Goal: Task Accomplishment & Management: Manage account settings

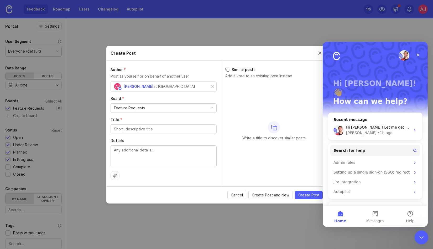
click at [419, 236] on icon "Close Intercom Messenger" at bounding box center [420, 236] width 6 height 6
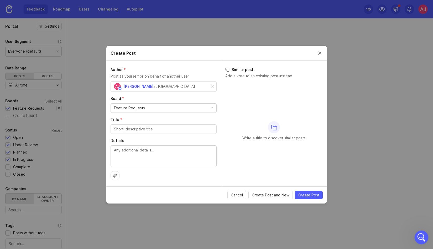
click at [418, 234] on div "Open Intercom Messenger" at bounding box center [420, 236] width 17 height 17
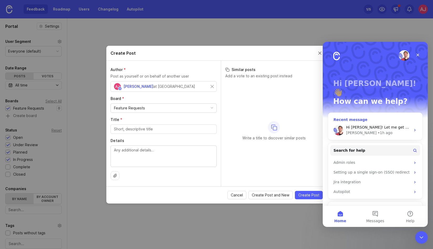
click at [377, 130] on div "• 1h ago" at bounding box center [384, 133] width 15 height 6
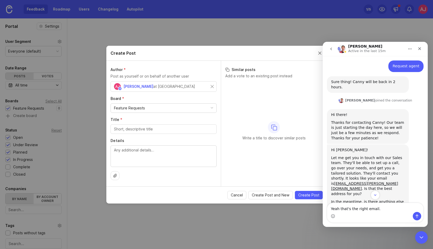
scroll to position [201, 0]
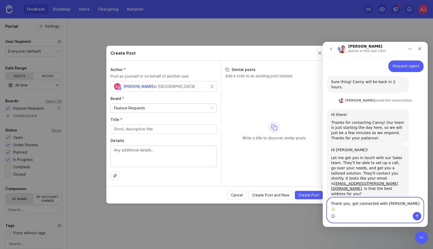
type textarea "Thank you, got connected with [PERSON_NAME] 👍🏻"
click at [418, 218] on button "Send a message…" at bounding box center [417, 216] width 8 height 8
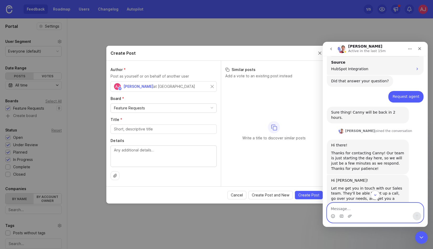
scroll to position [217, 0]
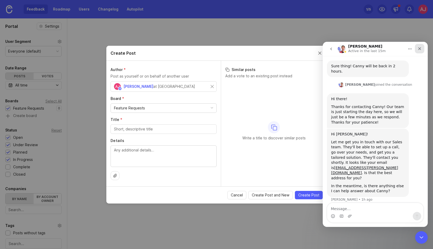
click at [422, 48] on div "Close" at bounding box center [419, 48] width 9 height 9
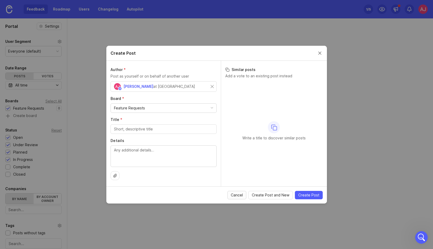
click at [237, 196] on span "Cancel" at bounding box center [237, 194] width 12 height 5
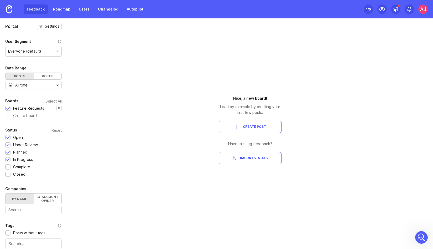
click at [367, 8] on div "1 /5" at bounding box center [368, 9] width 5 height 7
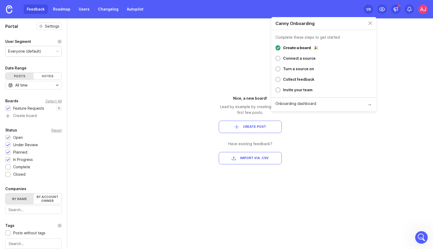
click at [289, 59] on div "Connect a source" at bounding box center [299, 58] width 33 height 6
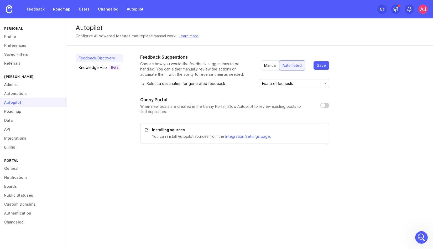
click at [323, 104] on input "checkbox" at bounding box center [324, 105] width 9 height 5
checkbox input "true"
click at [319, 66] on span "Save" at bounding box center [321, 65] width 9 height 5
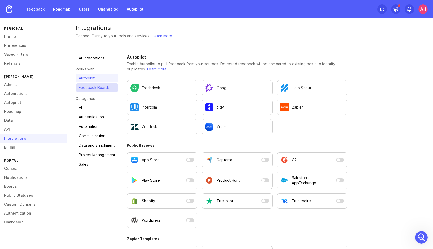
click at [95, 89] on link "Feedback Boards" at bounding box center [97, 87] width 43 height 8
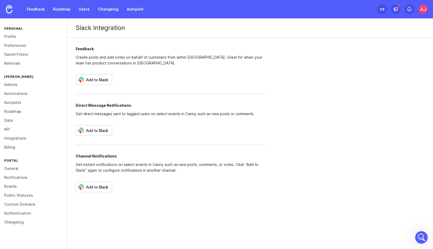
click at [91, 78] on img at bounding box center [94, 79] width 36 height 10
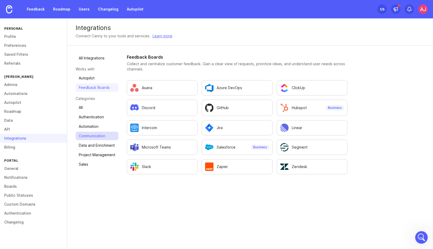
click at [95, 135] on link "Communication" at bounding box center [97, 135] width 43 height 8
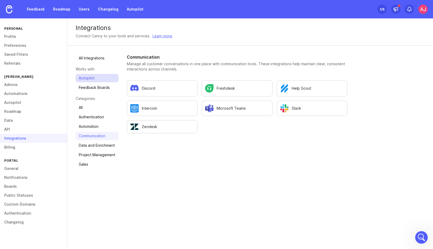
click at [82, 77] on link "Autopilot" at bounding box center [97, 78] width 43 height 8
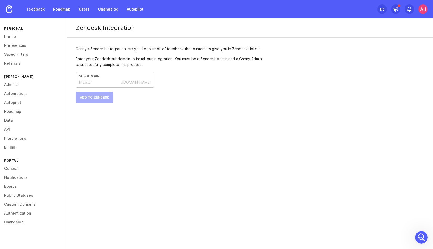
click at [107, 82] on input "text" at bounding box center [106, 82] width 29 height 6
type input "brij-brands"
click at [94, 104] on div "Canny's Zendesk integration lets you keep track of feedback that customers give…" at bounding box center [170, 75] width 206 height 74
click at [87, 99] on button "Add to Zendesk" at bounding box center [95, 97] width 38 height 11
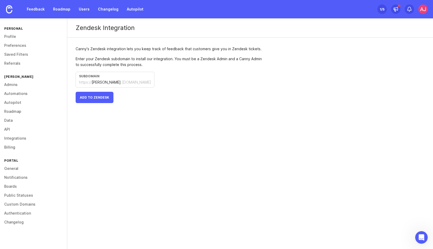
click at [420, 10] on img at bounding box center [422, 8] width 9 height 9
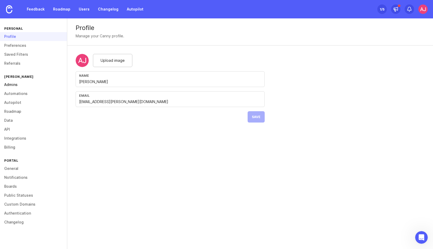
click at [15, 83] on link "Admins" at bounding box center [33, 84] width 67 height 9
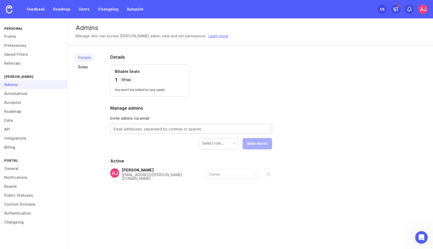
click at [141, 129] on textarea at bounding box center [191, 129] width 155 height 6
paste textarea "denis@brij.it"
type textarea "denis@brij.it"
click at [236, 145] on div "Select role..." at bounding box center [218, 143] width 39 height 10
click at [261, 146] on button "Send Invite" at bounding box center [256, 143] width 29 height 11
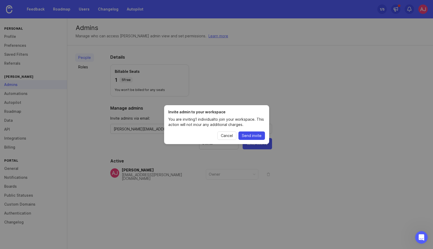
click at [251, 135] on span "Send invite" at bounding box center [252, 135] width 20 height 5
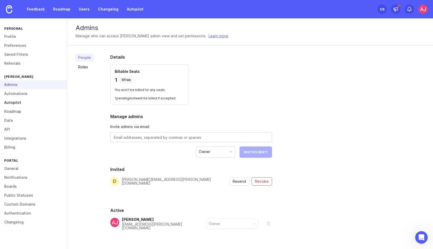
click at [21, 99] on link "Autopilot" at bounding box center [33, 102] width 67 height 9
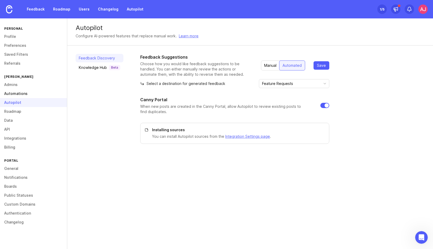
click at [17, 93] on link "Automations" at bounding box center [33, 93] width 67 height 9
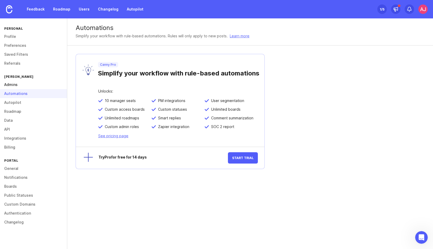
click at [15, 86] on link "Admins" at bounding box center [33, 84] width 67 height 9
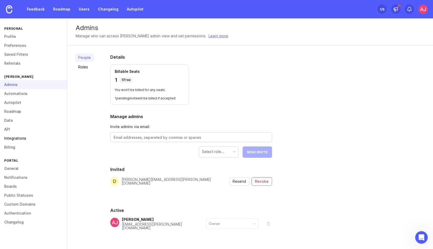
click at [17, 134] on link "Integrations" at bounding box center [33, 138] width 67 height 9
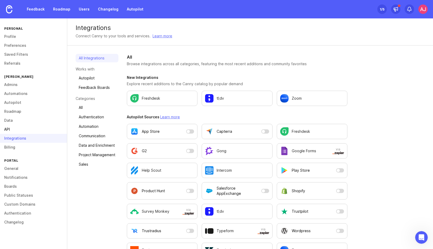
click at [10, 128] on link "API" at bounding box center [33, 129] width 67 height 9
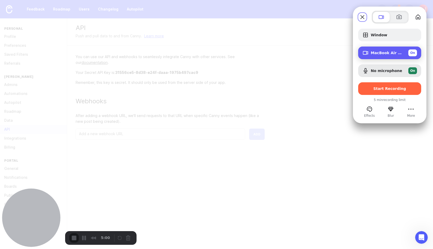
click at [413, 54] on span "On" at bounding box center [412, 52] width 5 height 5
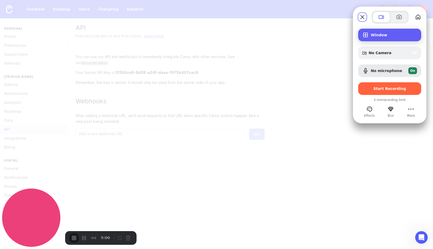
click at [382, 35] on span "Window" at bounding box center [394, 35] width 46 height 4
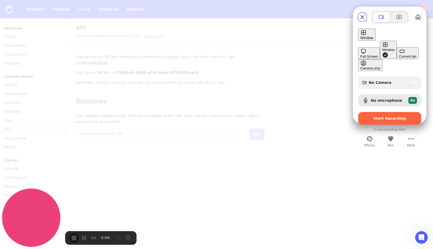
click at [399, 58] on div "Current tab" at bounding box center [408, 56] width 18 height 4
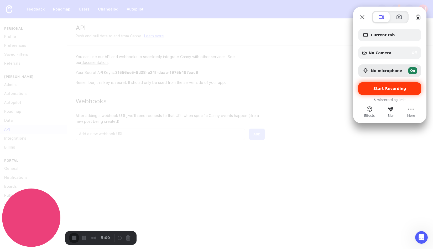
click at [384, 85] on div "Start Recording" at bounding box center [389, 88] width 63 height 13
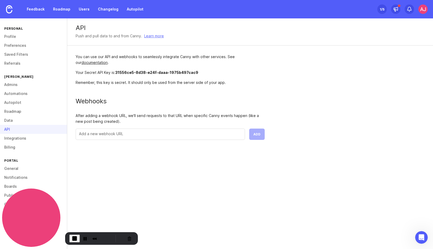
click at [424, 10] on img at bounding box center [422, 8] width 9 height 9
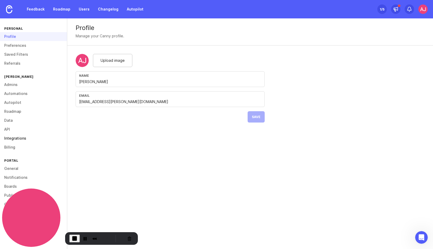
click at [17, 138] on link "Integrations" at bounding box center [33, 138] width 67 height 9
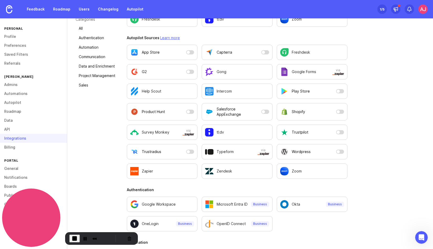
scroll to position [79, 0]
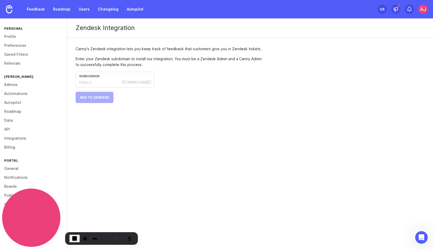
click at [102, 84] on input "text" at bounding box center [106, 82] width 29 height 6
type input "brij-brands"
click at [93, 97] on span "Add to Zendesk" at bounding box center [94, 97] width 29 height 4
click at [74, 238] on span "End Recording" at bounding box center [74, 238] width 6 height 6
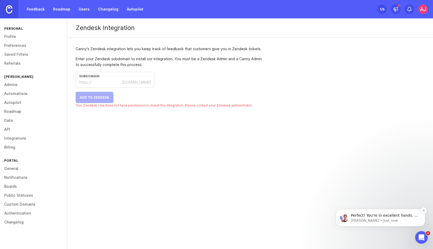
click at [394, 217] on p "Perfect! You're in excellent hands. ​Just let us know if you need anything else…" at bounding box center [385, 215] width 68 height 5
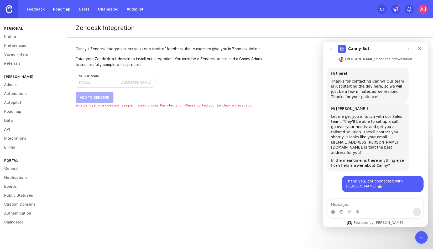
scroll to position [256, 0]
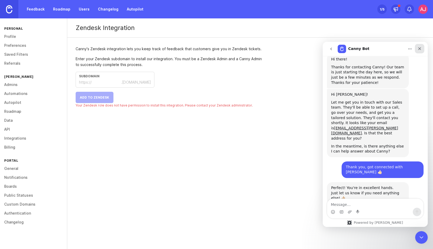
click at [418, 48] on icon "Close" at bounding box center [419, 48] width 3 height 3
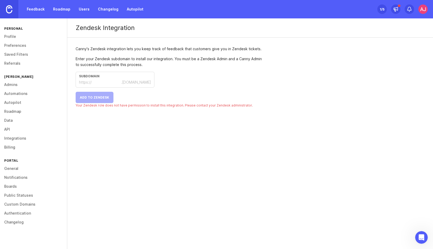
scroll to position [330, 0]
